Goal: Task Accomplishment & Management: Manage account settings

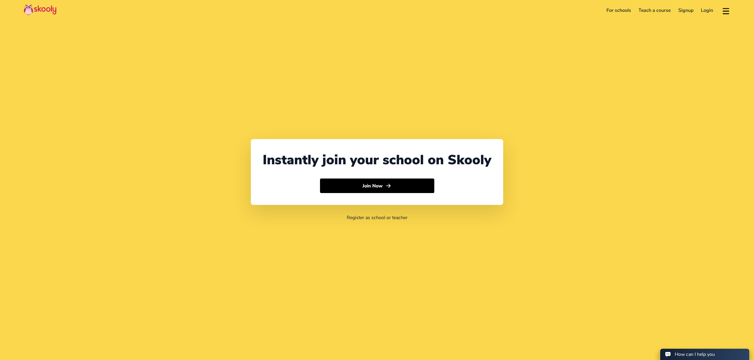
click at [709, 11] on link "Login" at bounding box center [708, 11] width 20 height 10
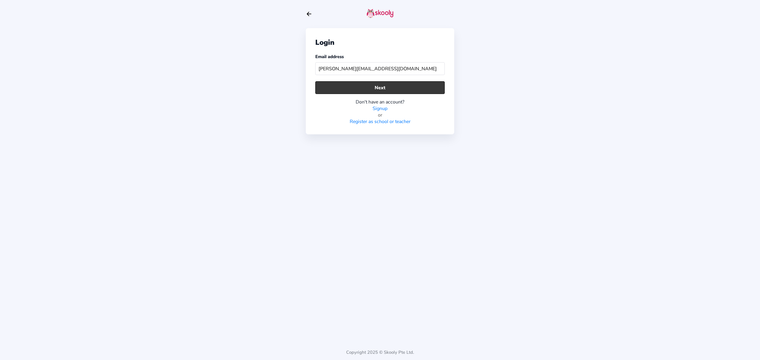
type input "[PERSON_NAME][EMAIL_ADDRESS][DOMAIN_NAME]"
click at [406, 87] on button "Next" at bounding box center [379, 87] width 129 height 13
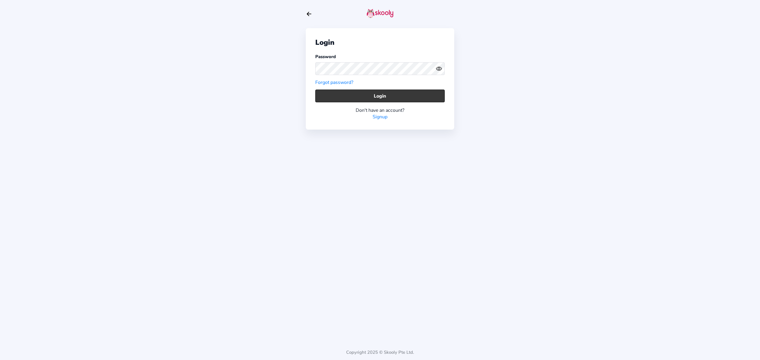
click at [366, 101] on button "Login" at bounding box center [379, 96] width 129 height 13
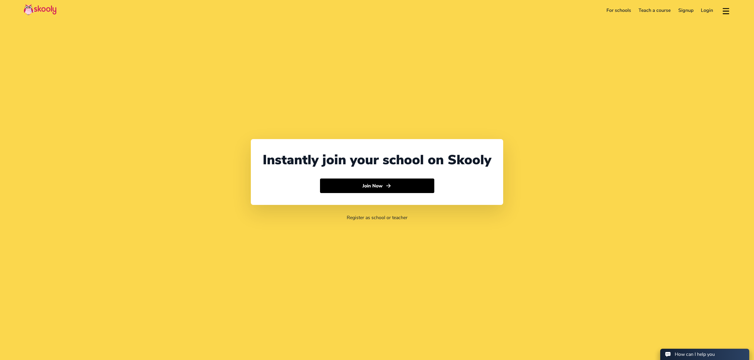
select select "971"
select select "[GEOGRAPHIC_DATA]"
select select "[GEOGRAPHIC_DATA]/[GEOGRAPHIC_DATA]"
click at [709, 14] on link "Login" at bounding box center [708, 11] width 20 height 10
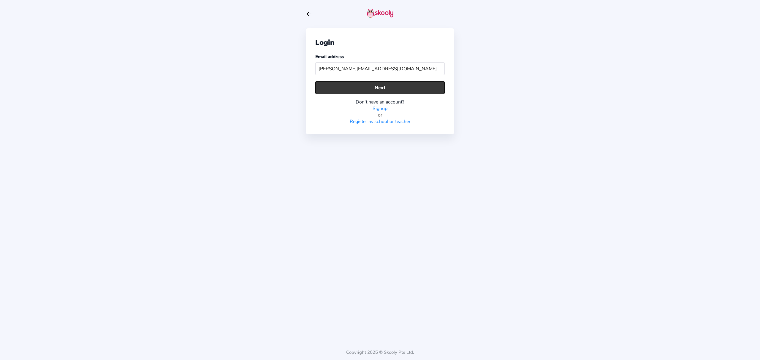
type input "[PERSON_NAME][EMAIL_ADDRESS][DOMAIN_NAME]"
click at [439, 84] on button "Next" at bounding box center [379, 87] width 129 height 13
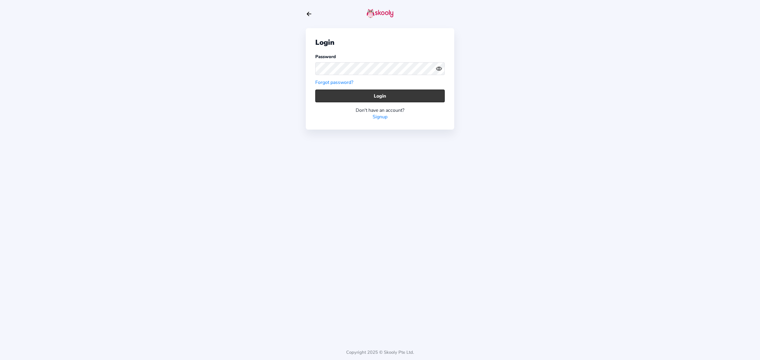
click at [404, 90] on button "Login" at bounding box center [379, 96] width 129 height 13
